Goal: Check status: Check status

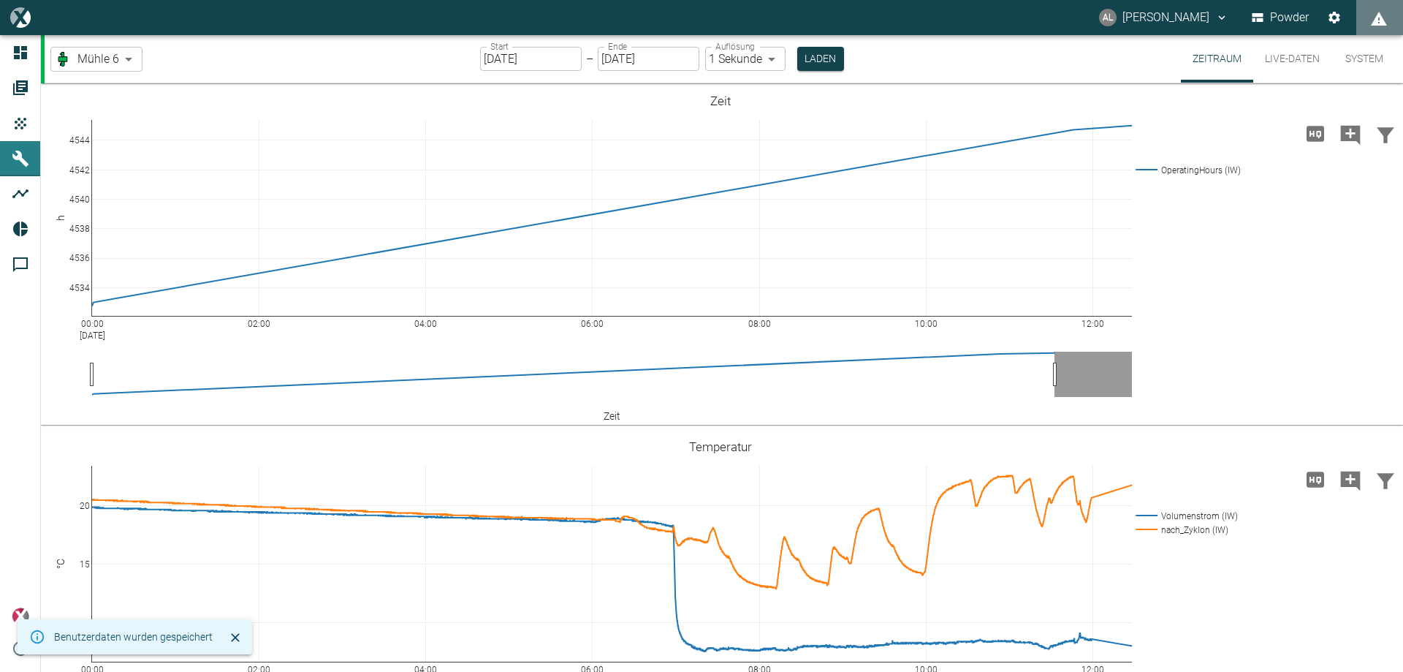
click at [501, 55] on input "[DATE]" at bounding box center [531, 59] width 102 height 24
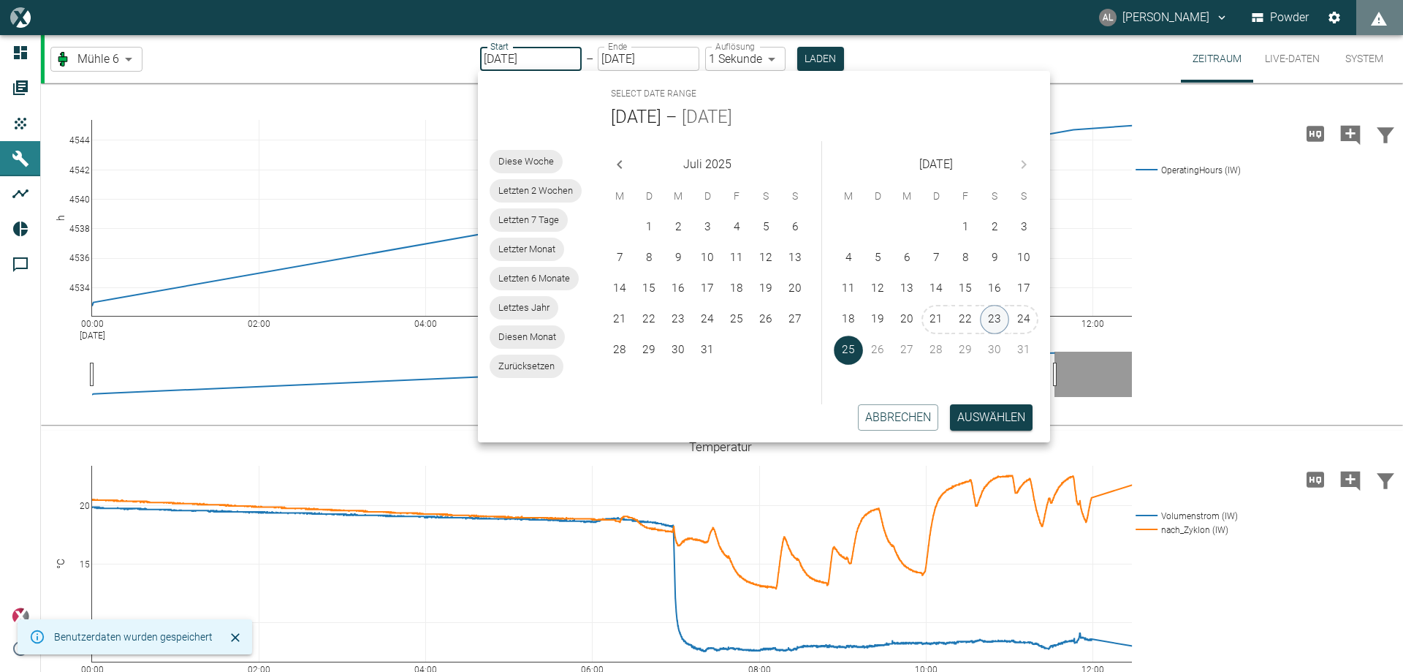
click at [1000, 318] on button "23" at bounding box center [994, 319] width 29 height 29
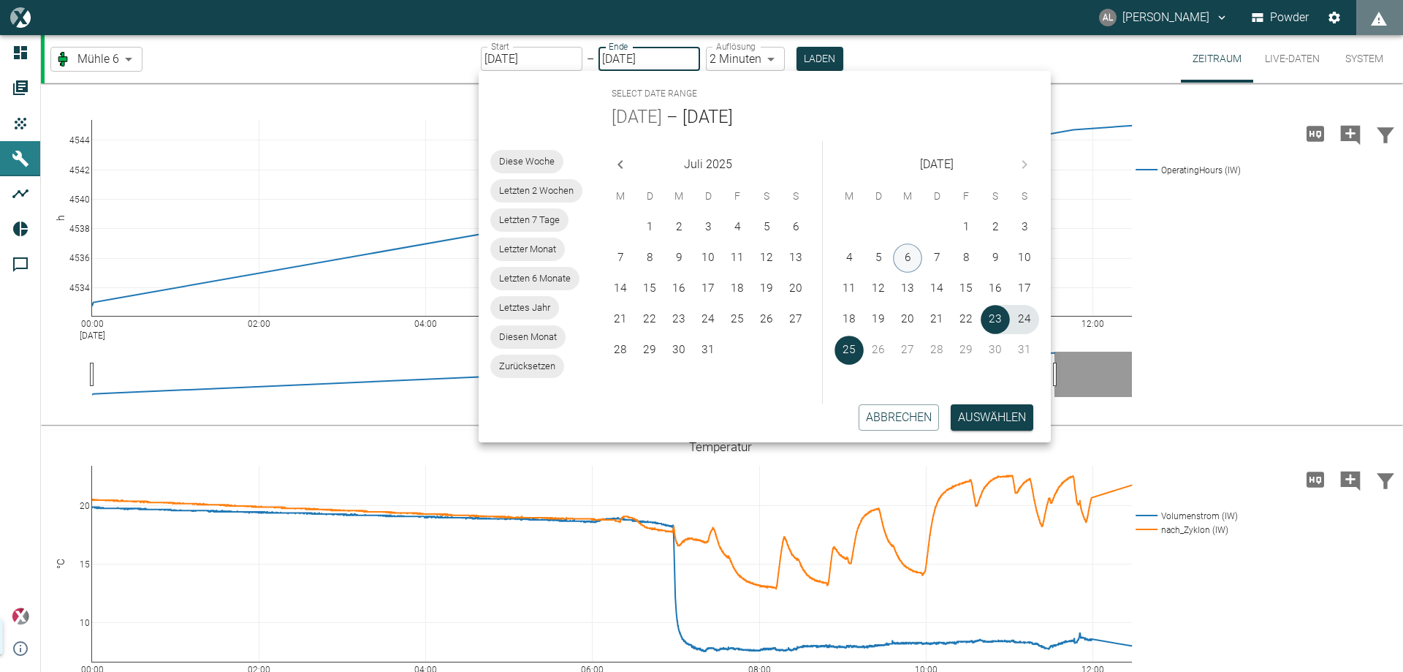
type input "[DATE]"
type input "2min"
click at [1000, 315] on button "23" at bounding box center [995, 319] width 29 height 29
type input "[DATE]"
type input "1sec"
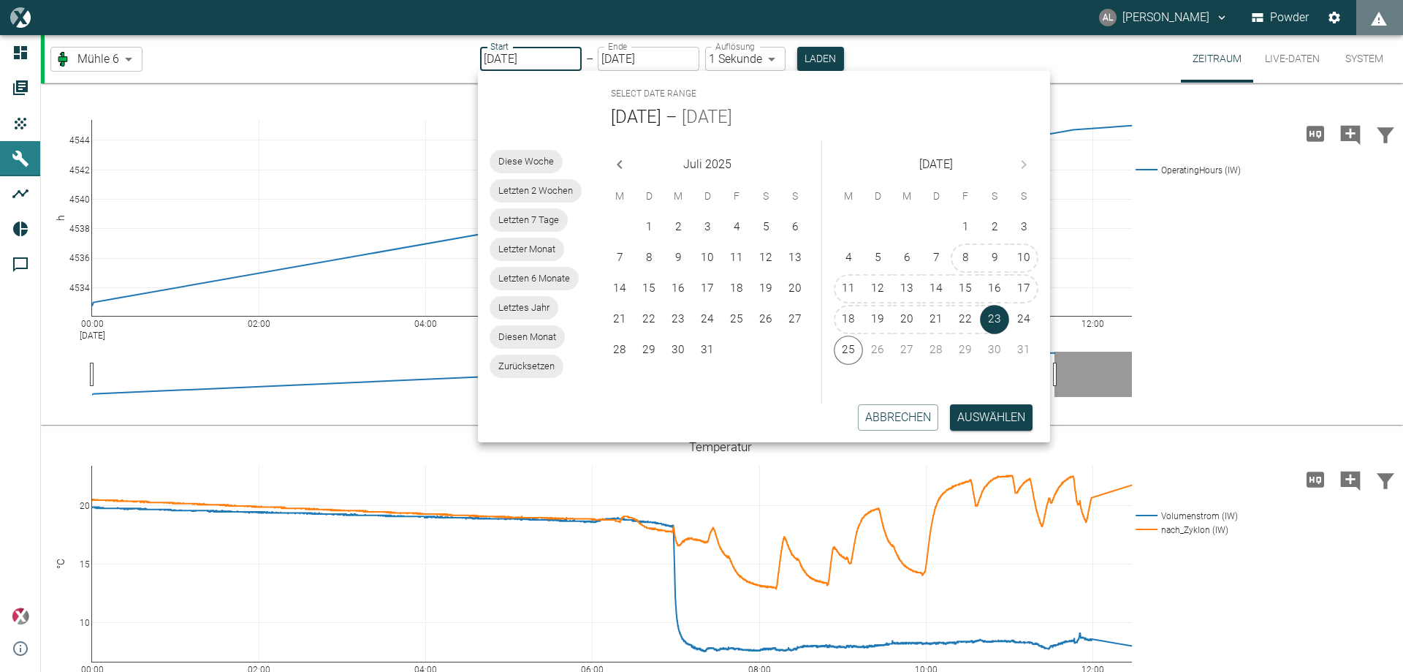
click at [814, 56] on button "Laden" at bounding box center [820, 59] width 47 height 24
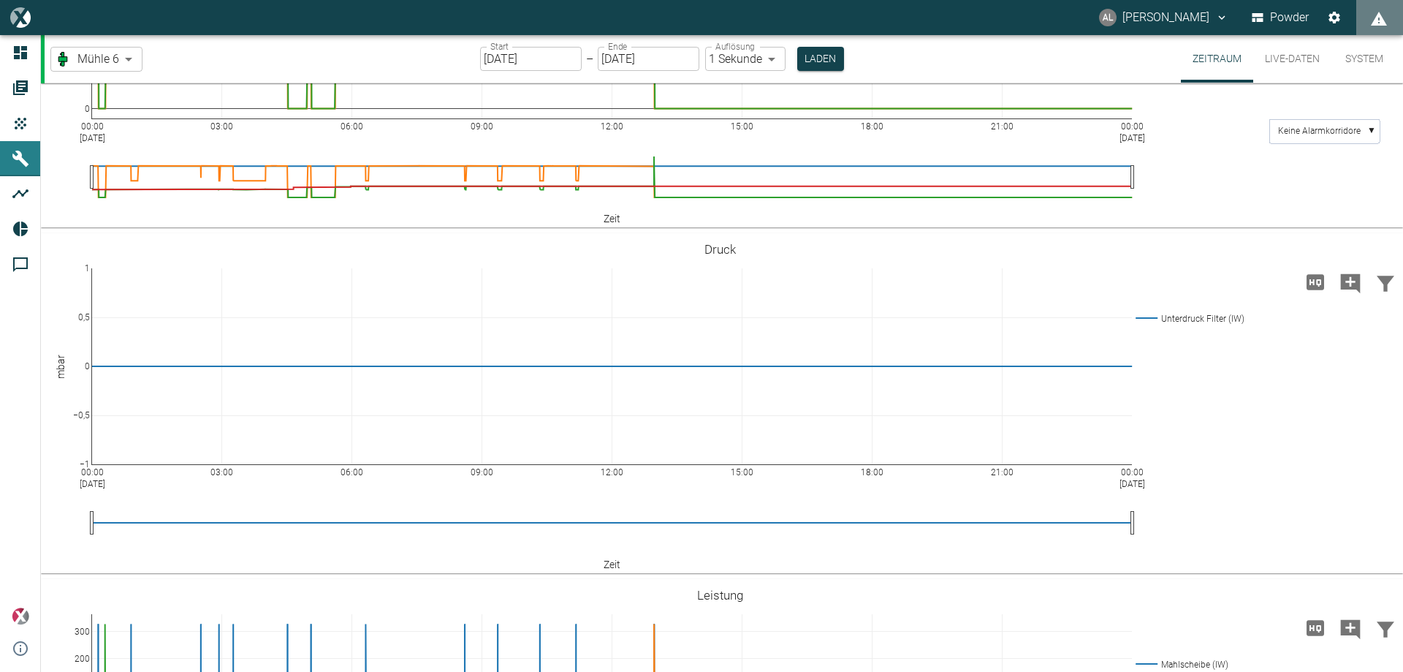
scroll to position [1608, 0]
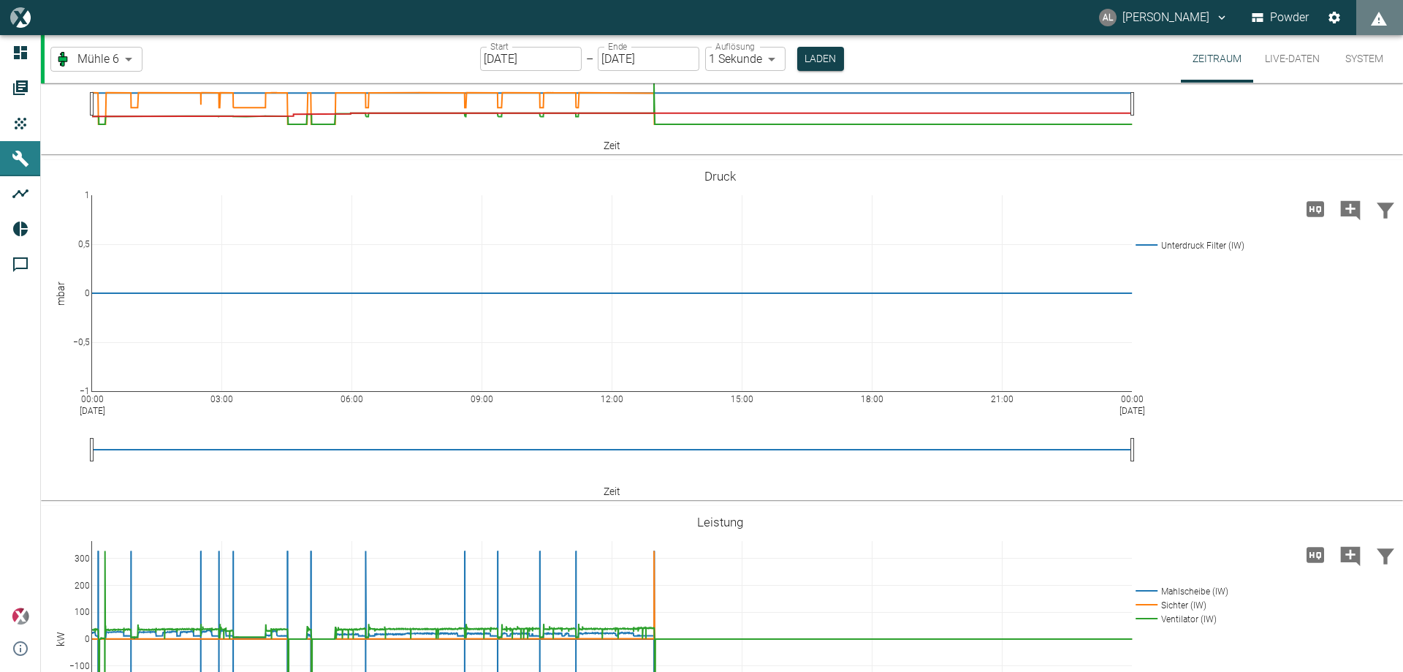
click at [118, 55] on body "AL [PERSON_NAME] Powder Dashboard Aufträge Produkte Maschinen Analysen Reports …" at bounding box center [701, 336] width 1403 height 672
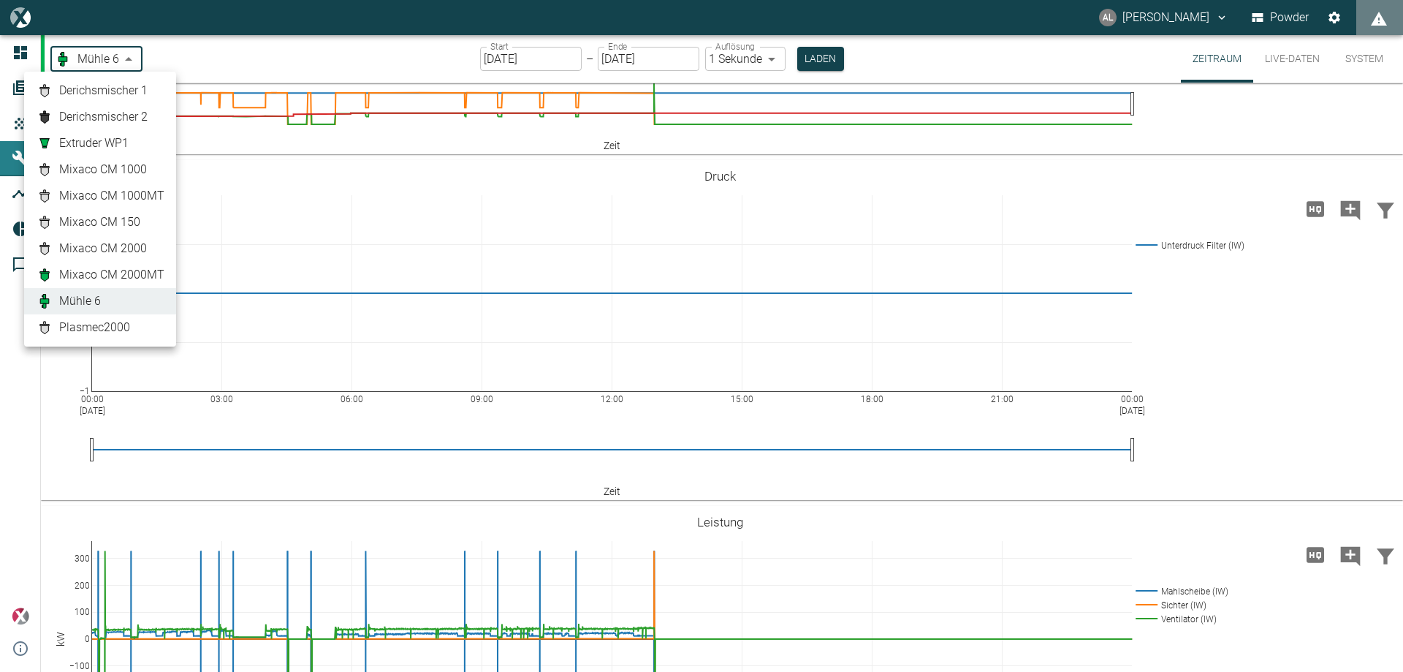
click at [140, 269] on span "Mixaco CM 2000MT" at bounding box center [111, 275] width 105 height 18
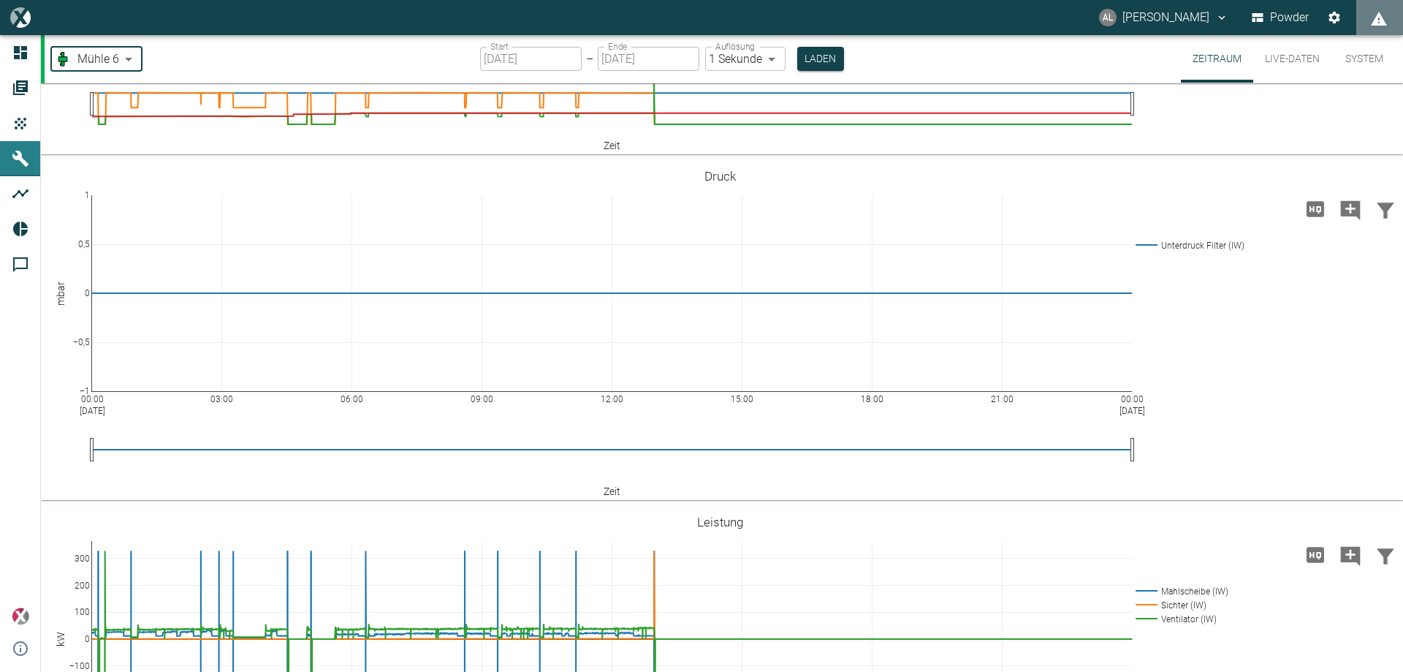
type input "cbd910db-5f12-469e-8273-adb926ca892d"
type input "[DATE]"
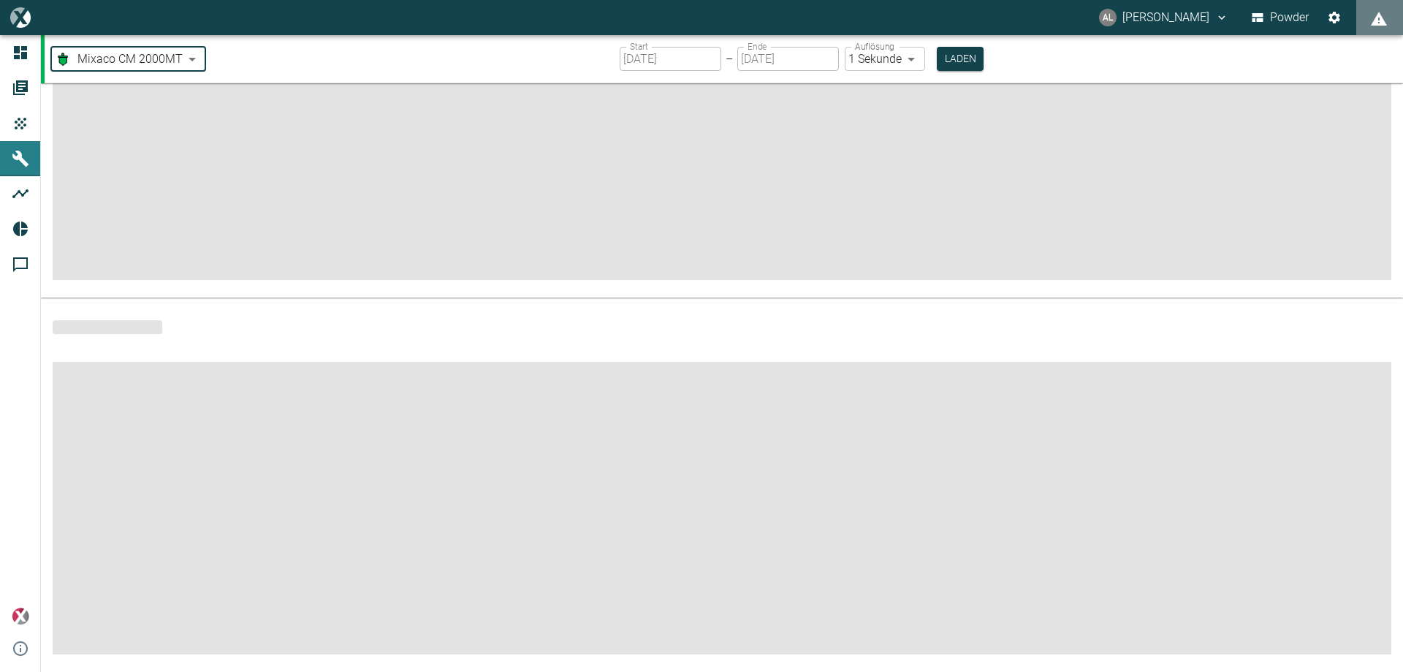
scroll to position [483, 0]
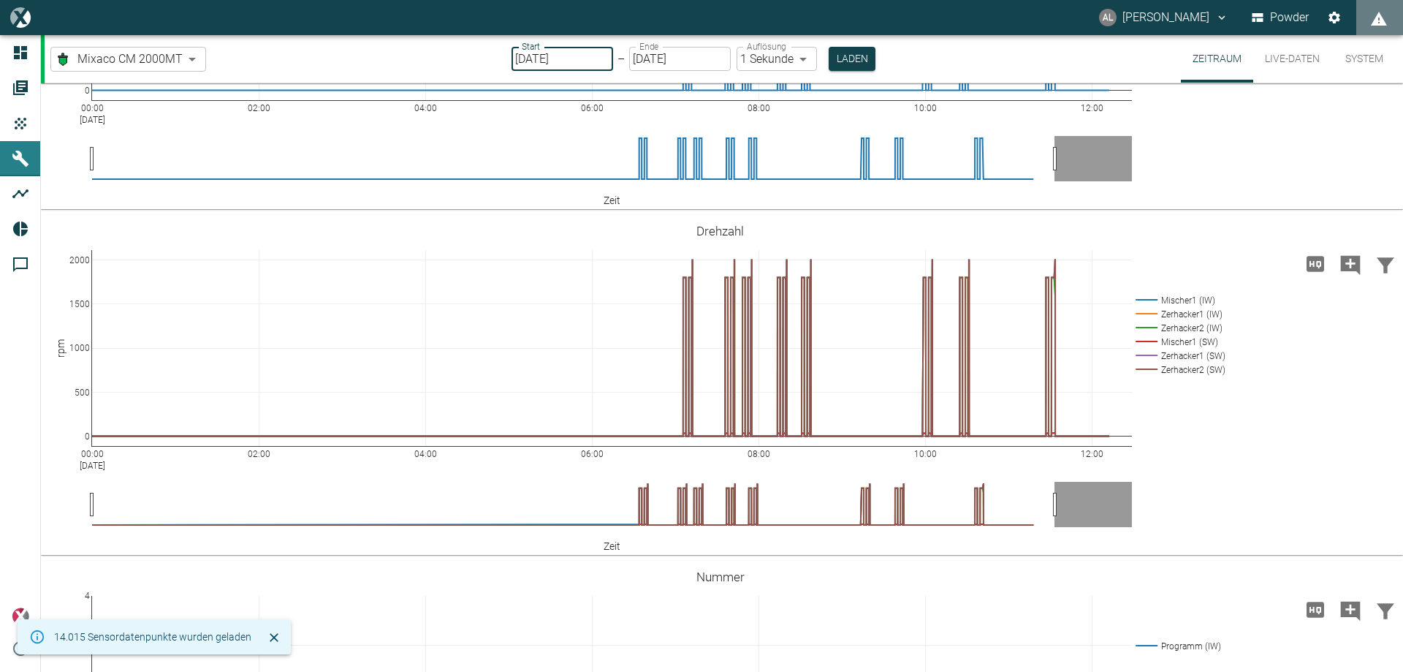
click at [536, 53] on input "[DATE]" at bounding box center [563, 59] width 102 height 24
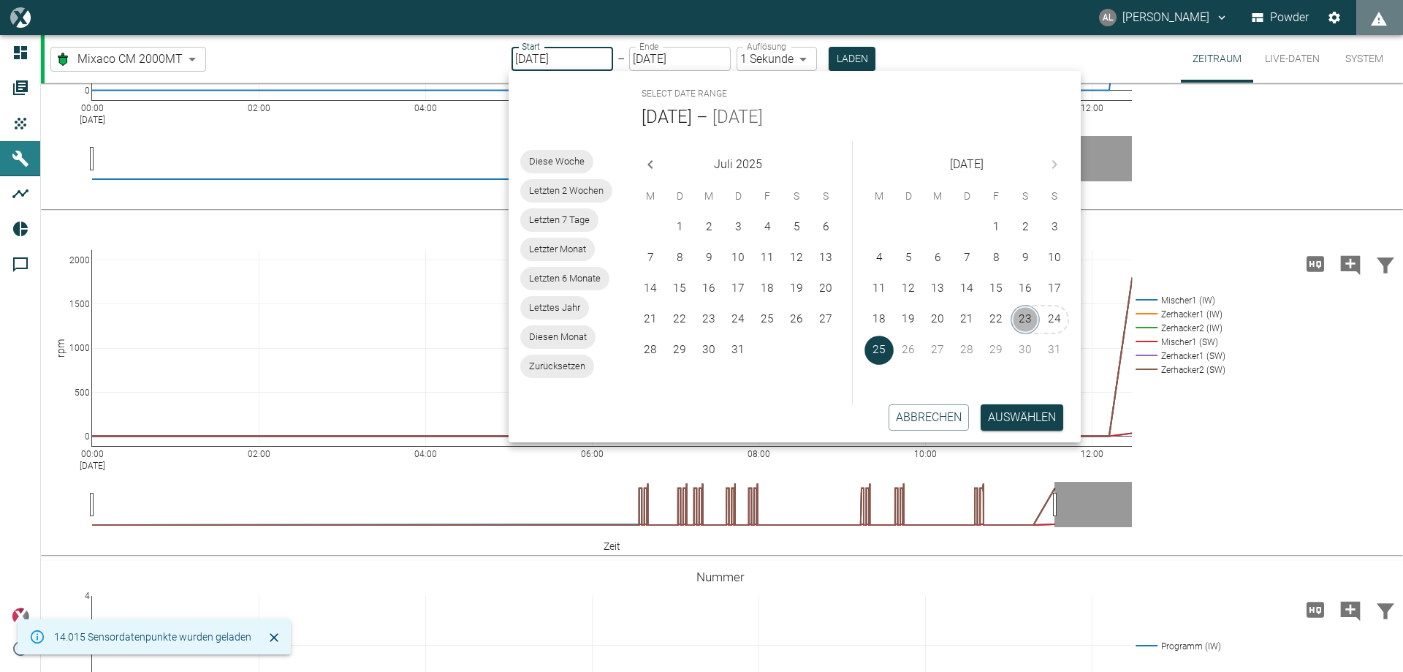
click at [1022, 316] on button "23" at bounding box center [1025, 319] width 29 height 29
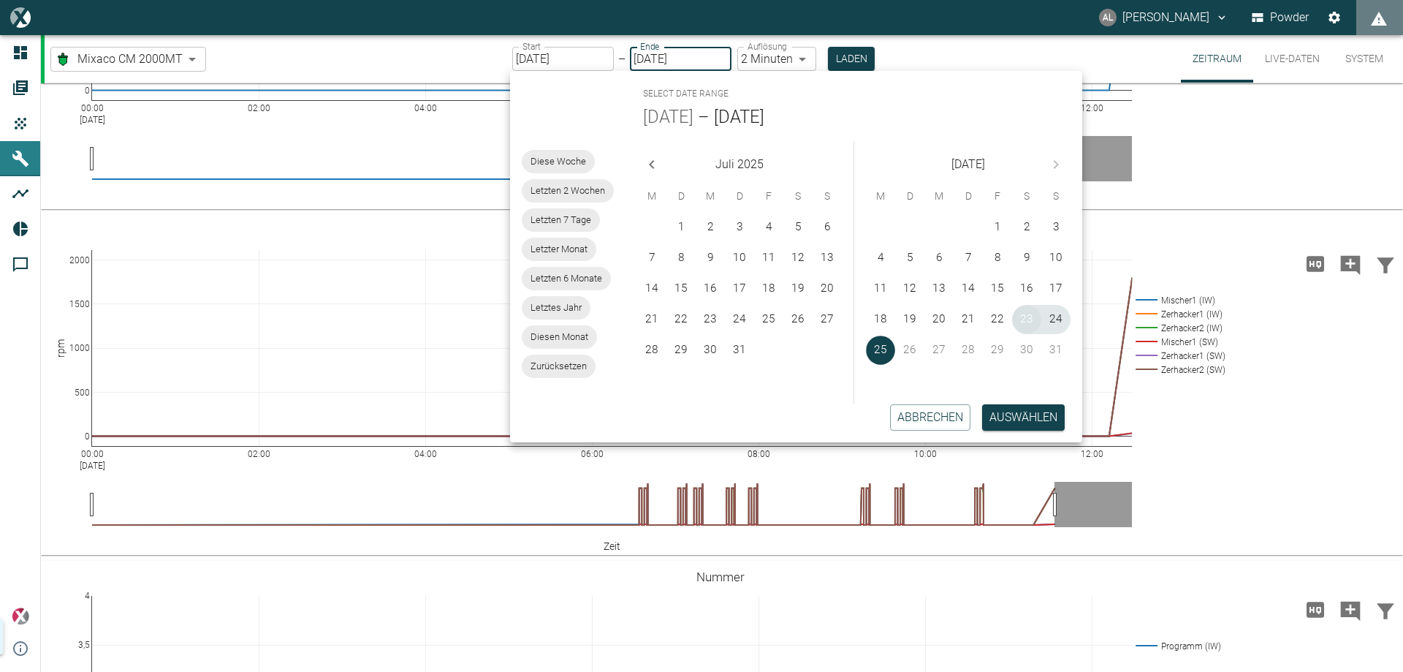
type input "[DATE]"
type input "2min"
click at [1028, 320] on button "23" at bounding box center [1026, 319] width 29 height 29
type input "[DATE]"
type input "1sec"
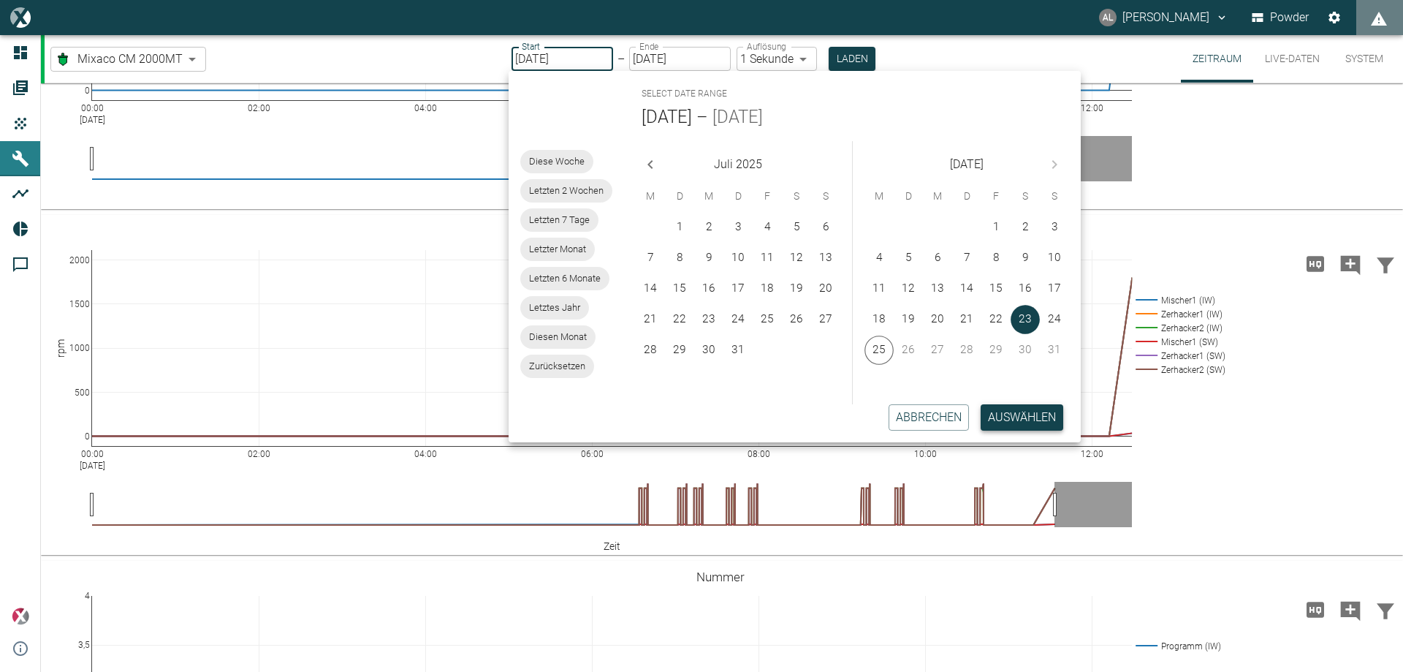
click at [1027, 415] on button "Auswählen" at bounding box center [1022, 417] width 83 height 26
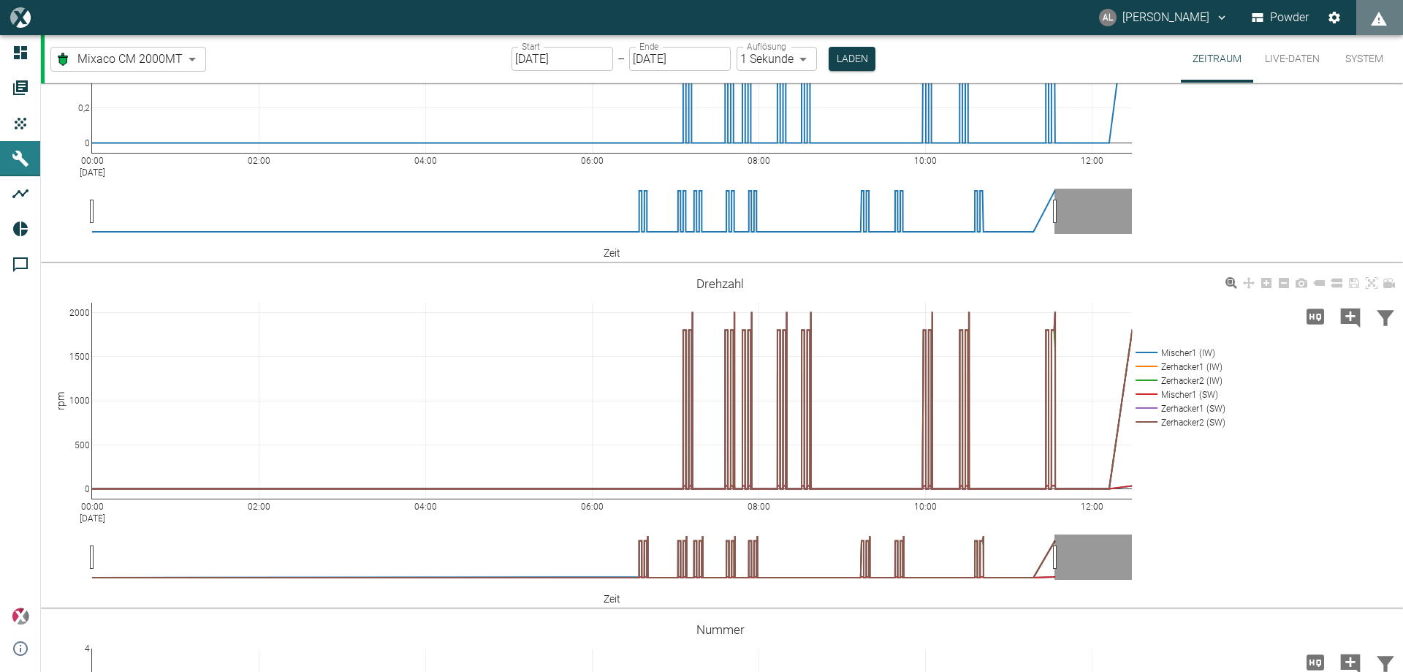
scroll to position [503, 0]
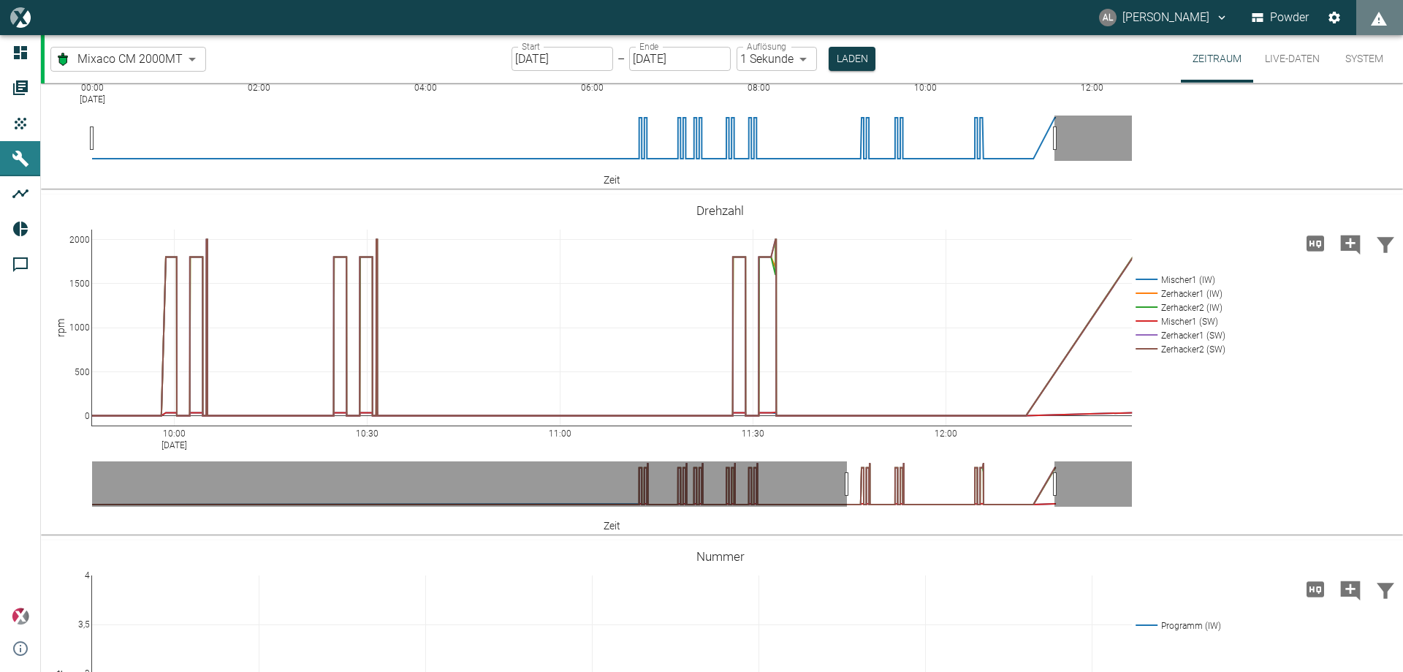
drag, startPoint x: 91, startPoint y: 566, endPoint x: 846, endPoint y: 562, distance: 754.8
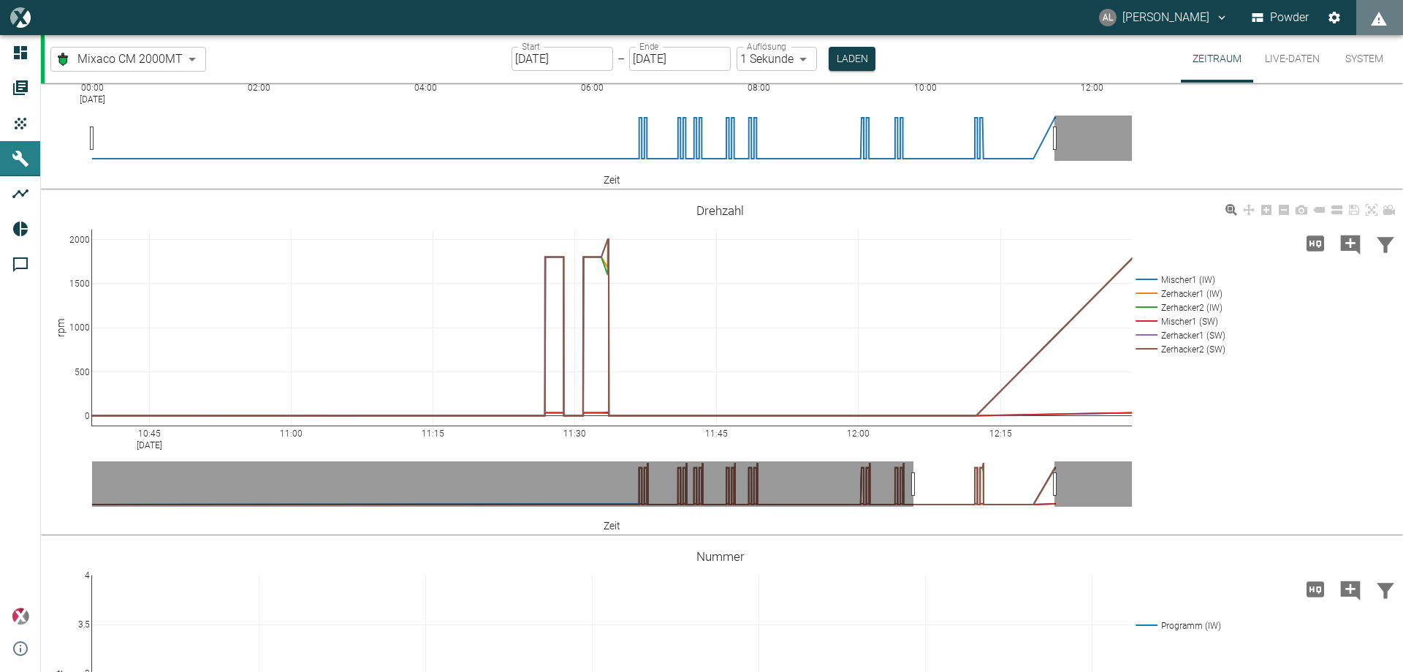
drag, startPoint x: 92, startPoint y: 564, endPoint x: 913, endPoint y: 554, distance: 821.4
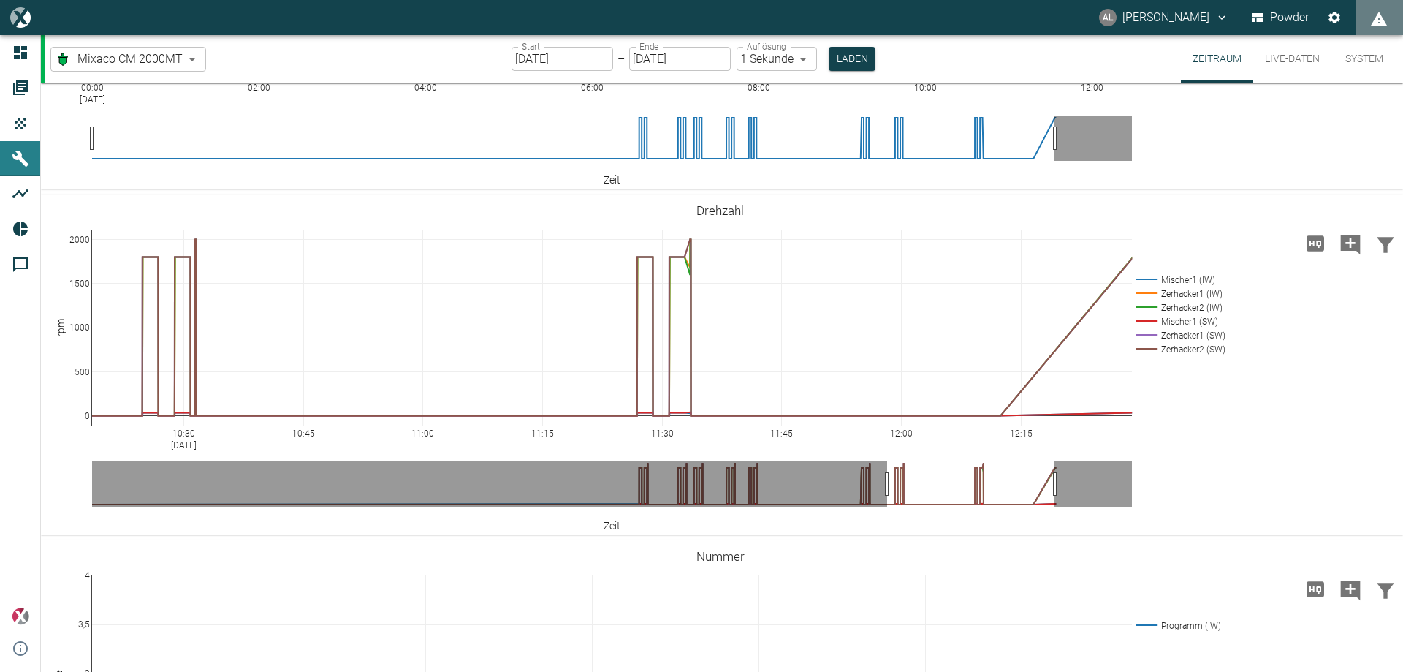
drag, startPoint x: 916, startPoint y: 566, endPoint x: 889, endPoint y: 566, distance: 27.0
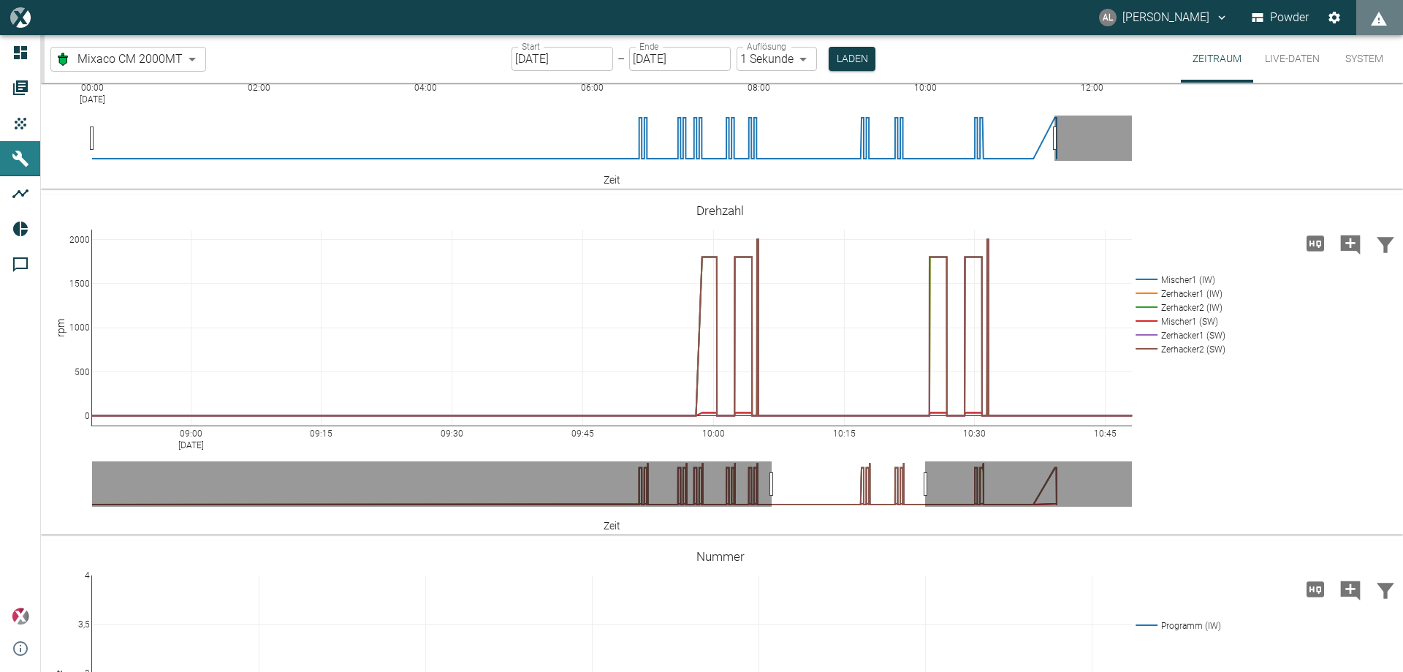
drag, startPoint x: 772, startPoint y: 566, endPoint x: 925, endPoint y: 563, distance: 153.5
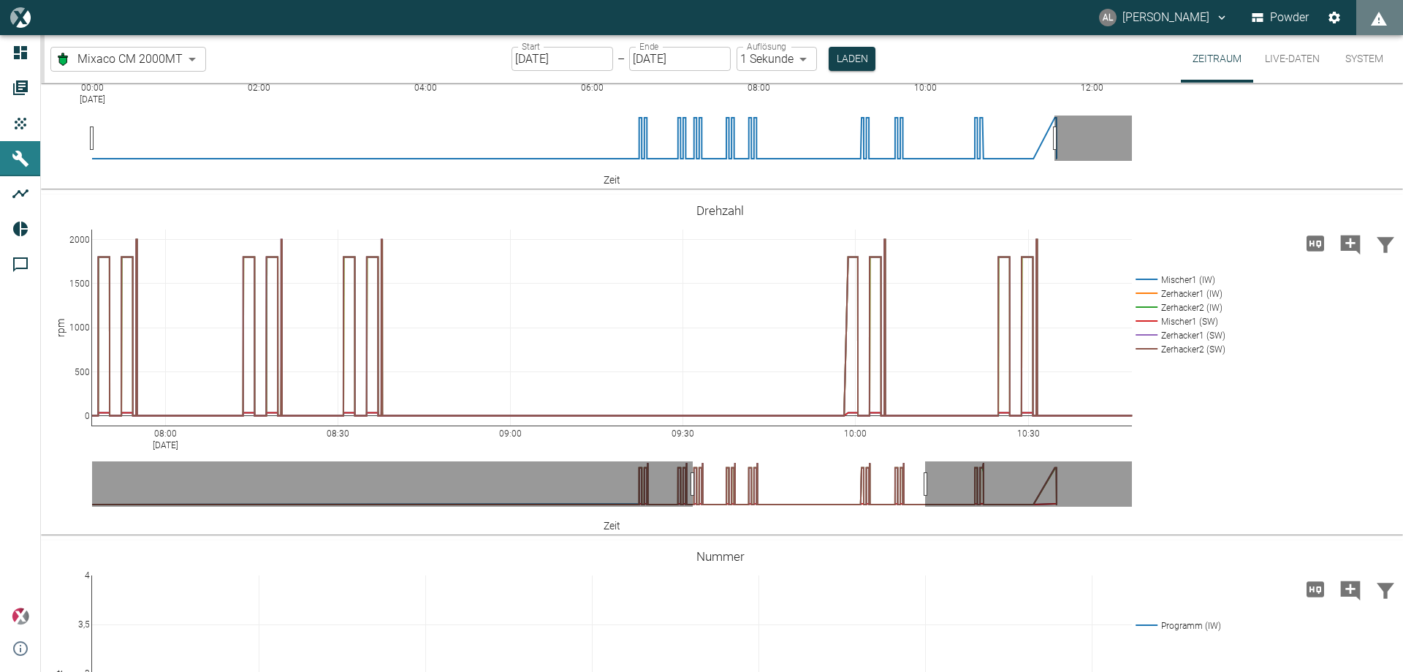
drag, startPoint x: 771, startPoint y: 563, endPoint x: 692, endPoint y: 568, distance: 79.1
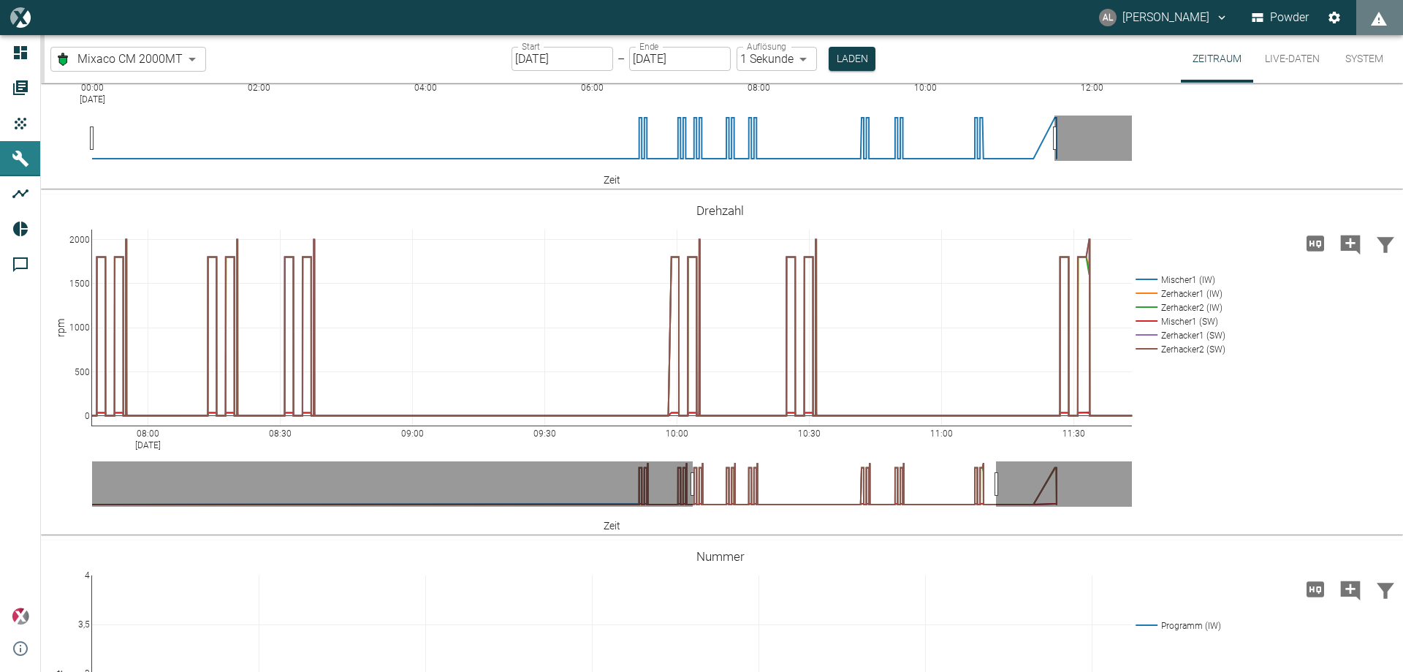
drag, startPoint x: 929, startPoint y: 560, endPoint x: 1000, endPoint y: 566, distance: 71.1
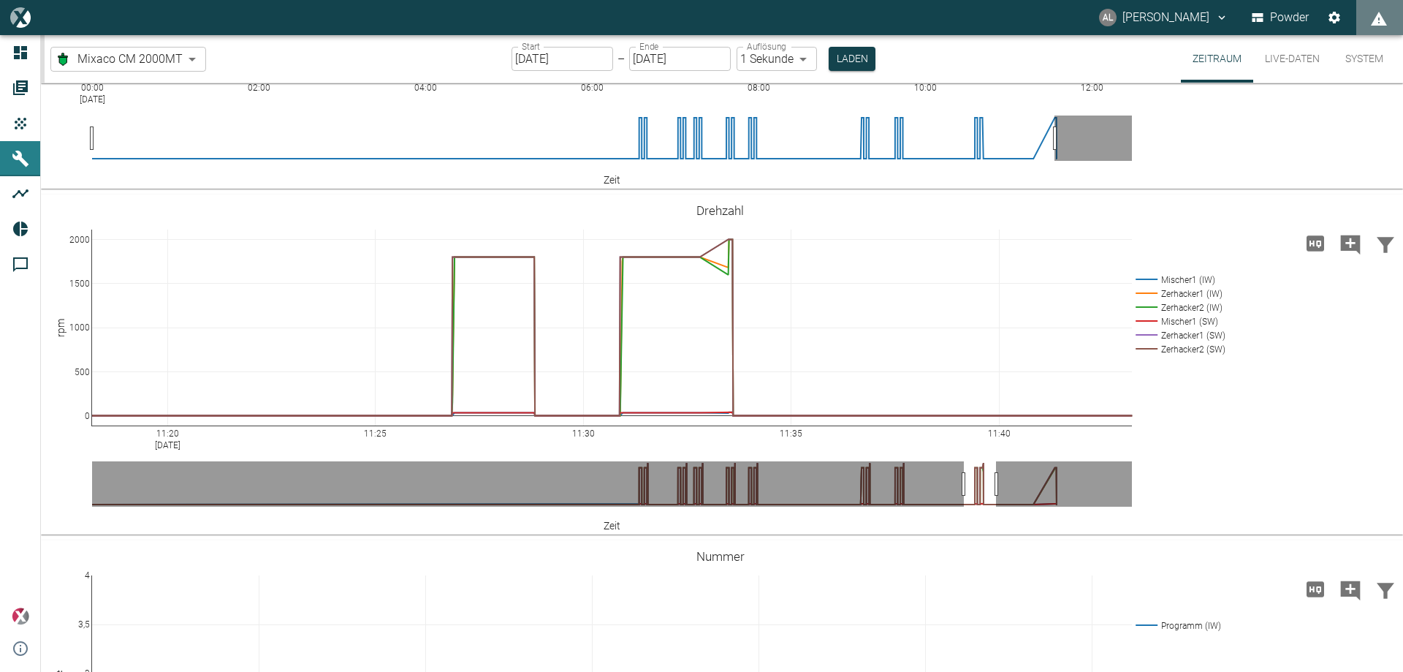
drag, startPoint x: 693, startPoint y: 561, endPoint x: 965, endPoint y: 570, distance: 271.2
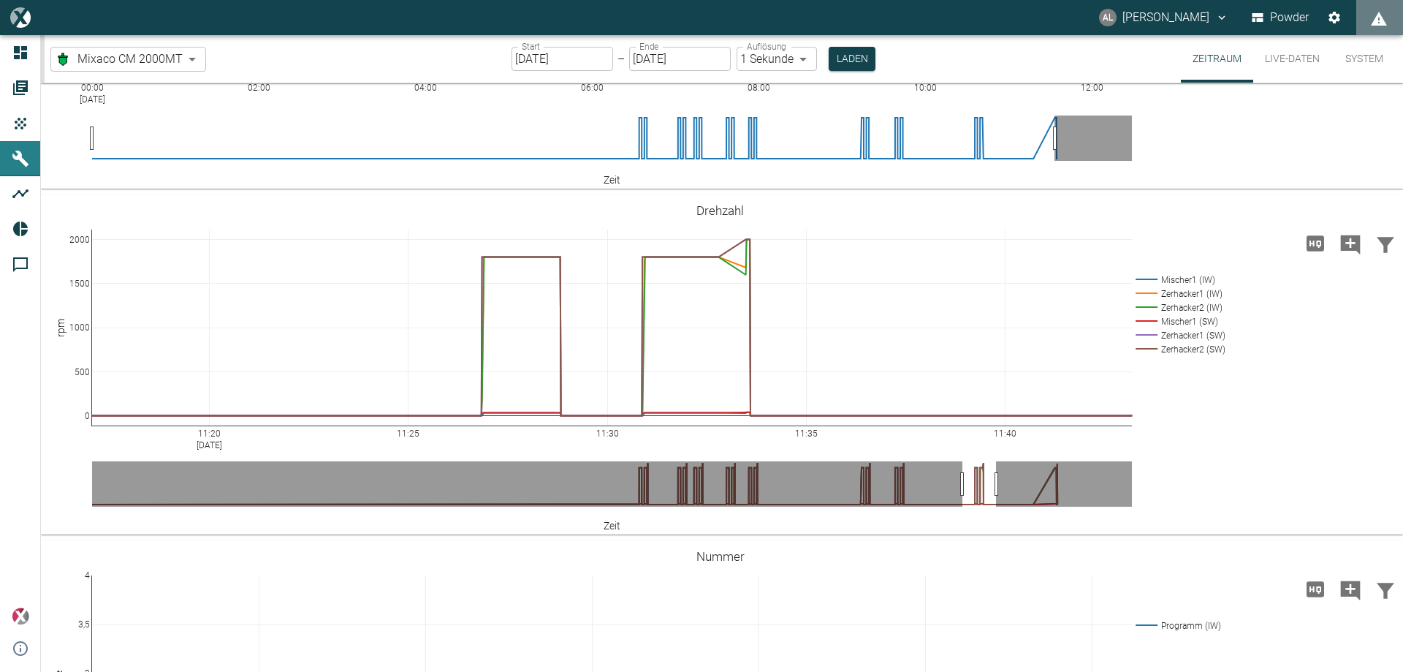
drag, startPoint x: 916, startPoint y: 558, endPoint x: 963, endPoint y: 567, distance: 47.7
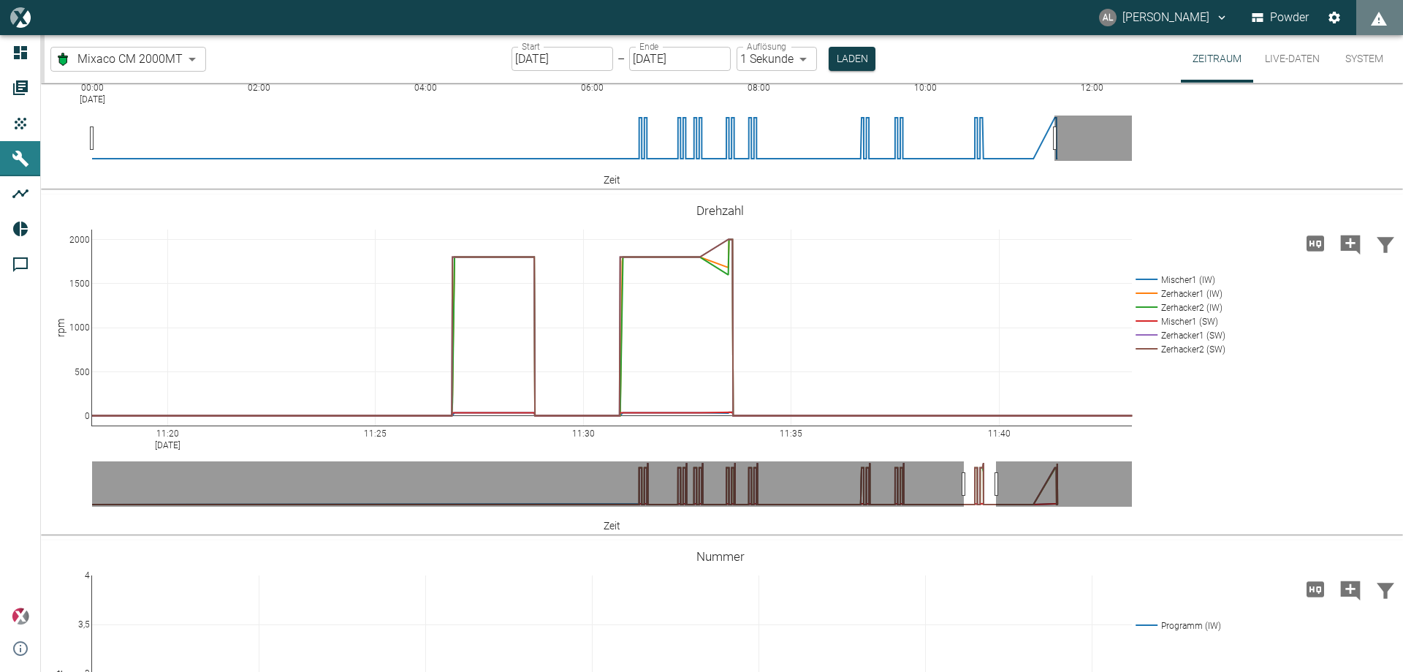
drag, startPoint x: 932, startPoint y: 566, endPoint x: 965, endPoint y: 563, distance: 33.7
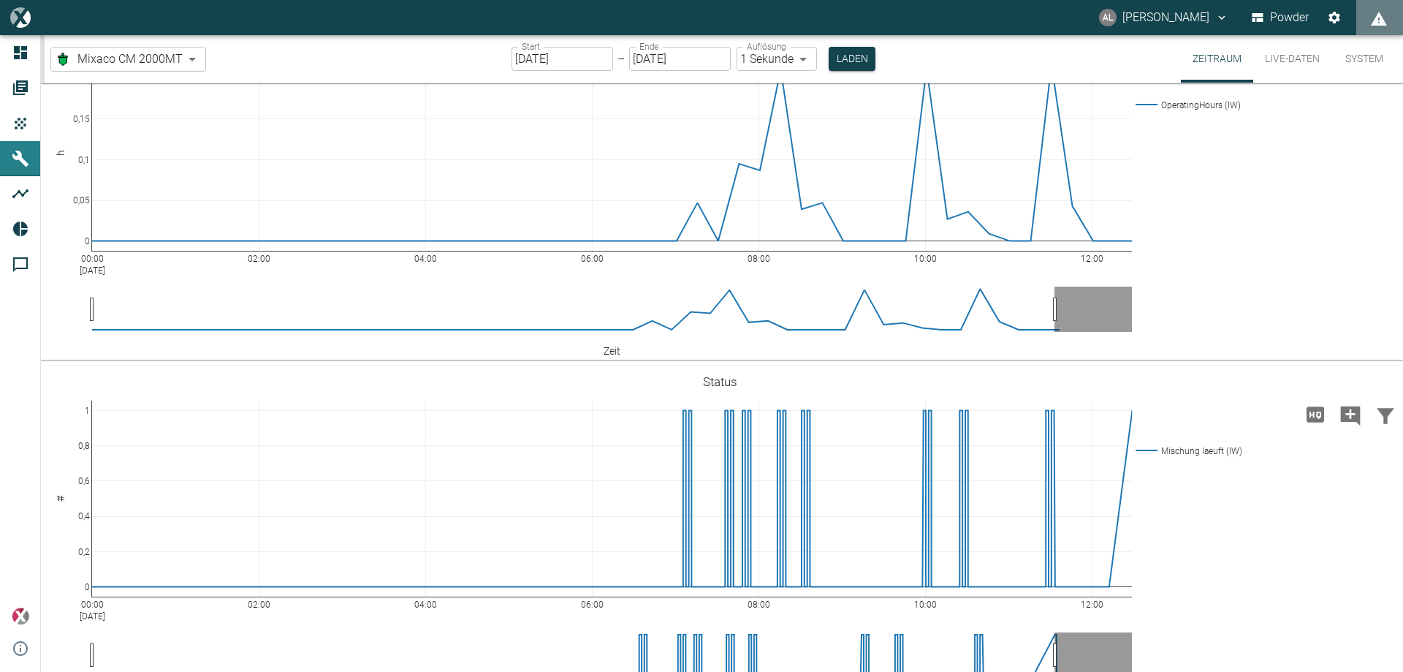
scroll to position [0, 0]
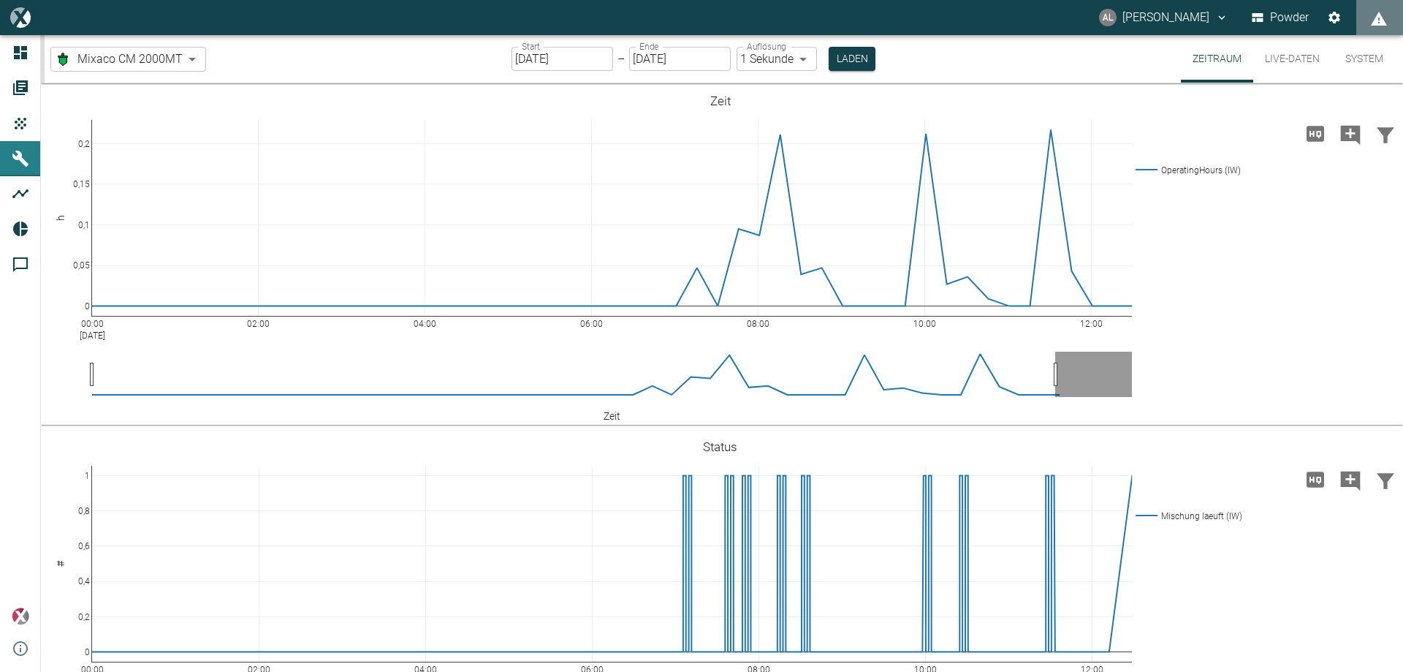
drag, startPoint x: 91, startPoint y: 378, endPoint x: 788, endPoint y: 389, distance: 697.9
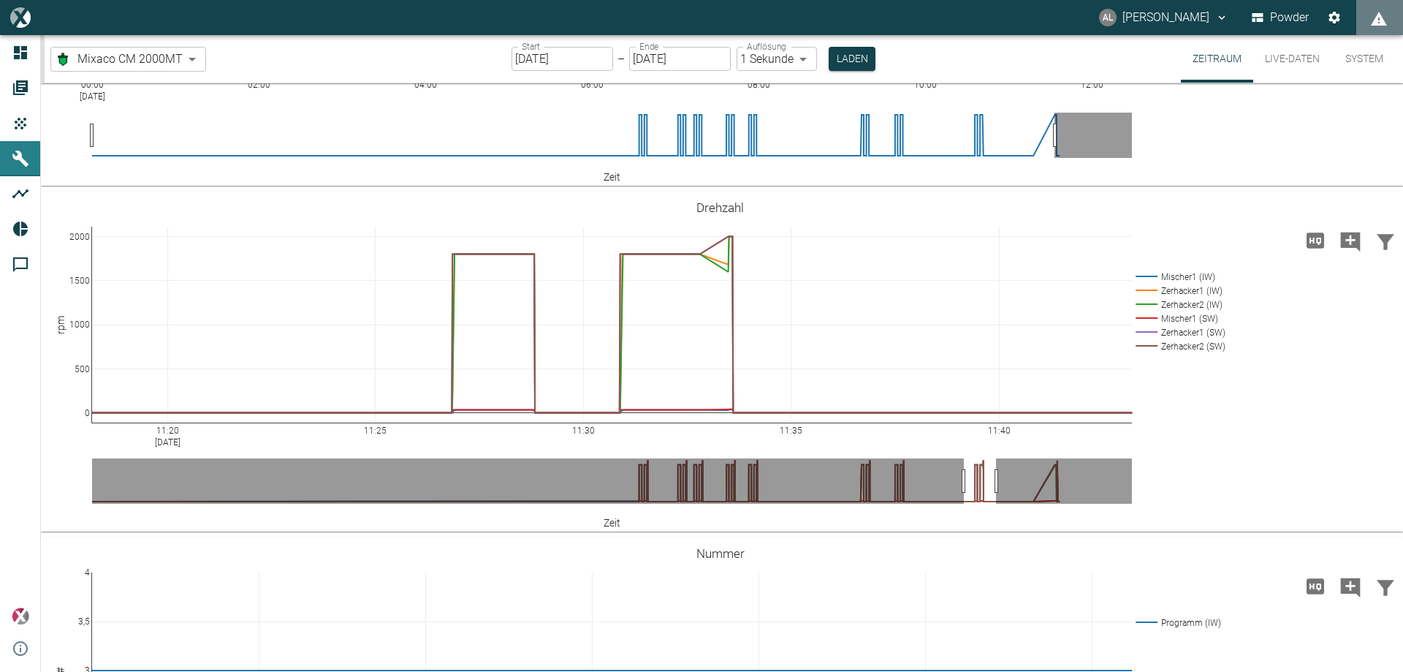
scroll to position [731, 0]
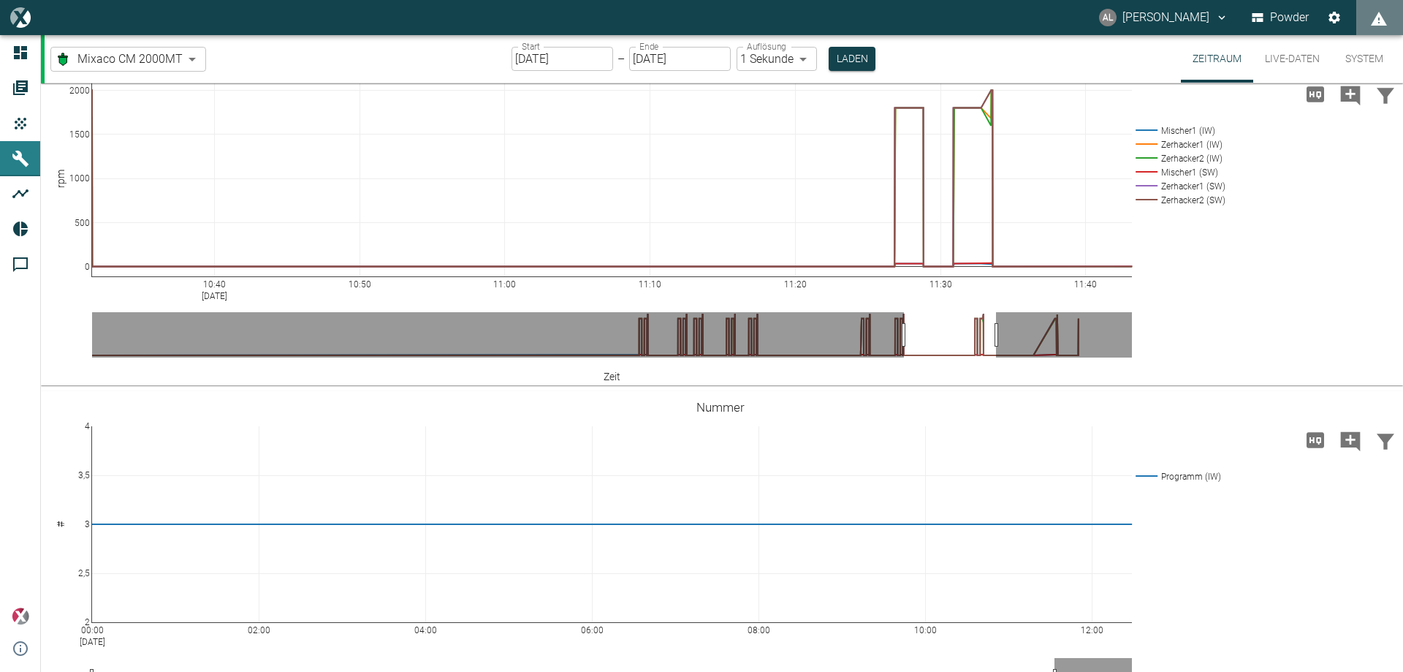
drag, startPoint x: 962, startPoint y: 337, endPoint x: 902, endPoint y: 338, distance: 59.9
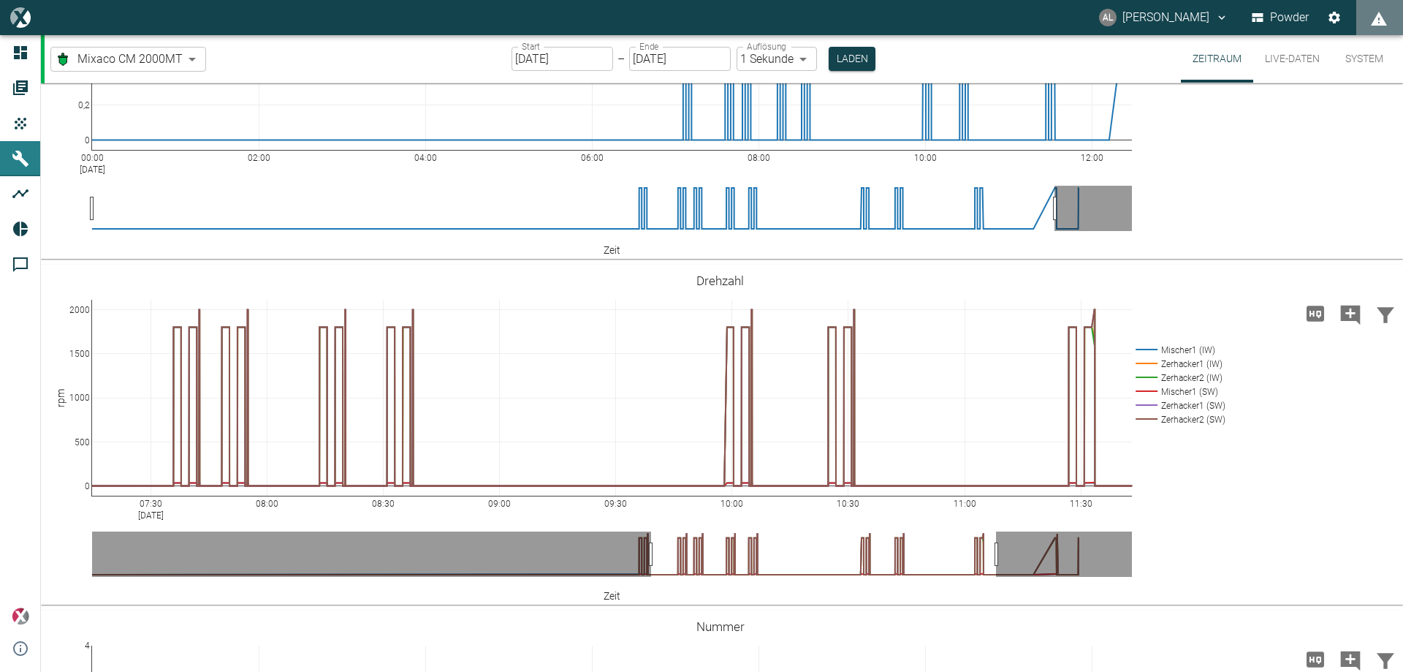
drag, startPoint x: 903, startPoint y: 555, endPoint x: 650, endPoint y: 560, distance: 252.9
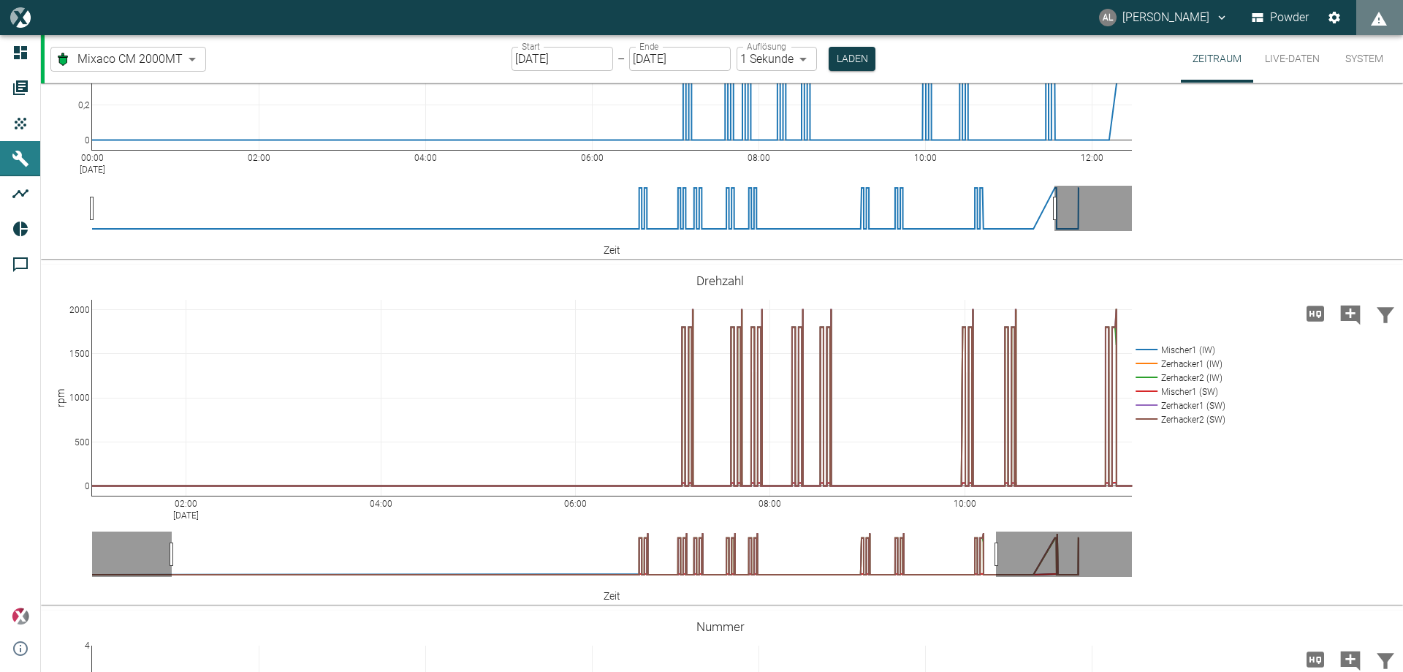
drag, startPoint x: 652, startPoint y: 555, endPoint x: 172, endPoint y: 550, distance: 479.4
